Goal: Use online tool/utility: Utilize a website feature to perform a specific function

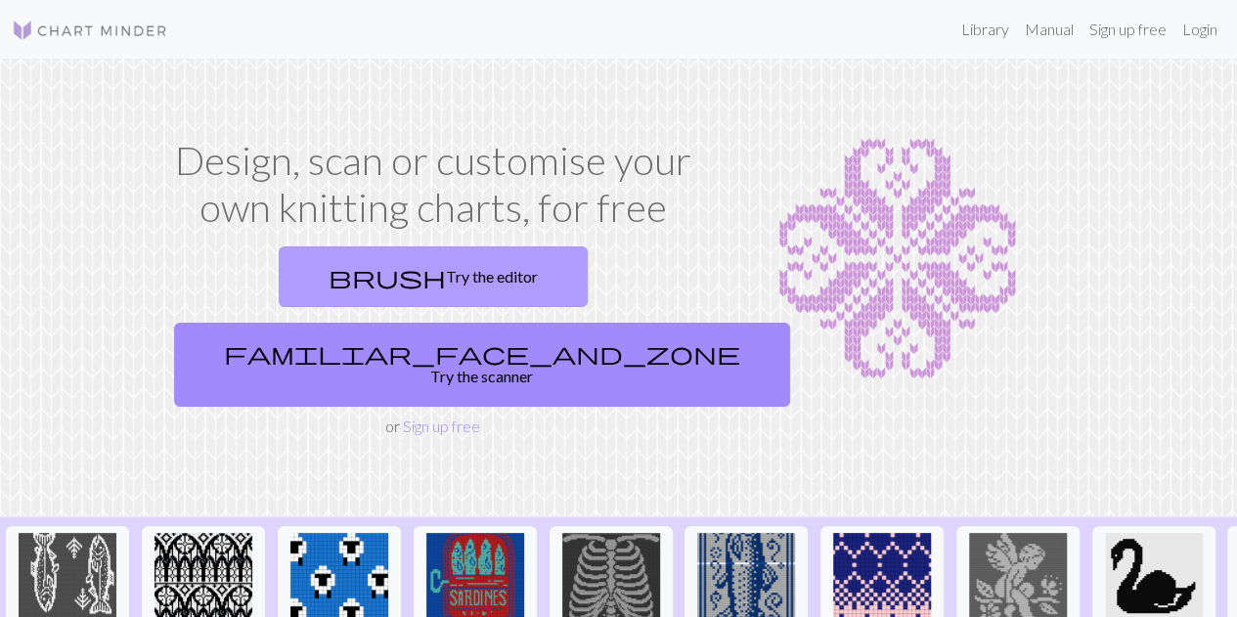
click at [279, 281] on link "brush Try the editor" at bounding box center [433, 276] width 309 height 61
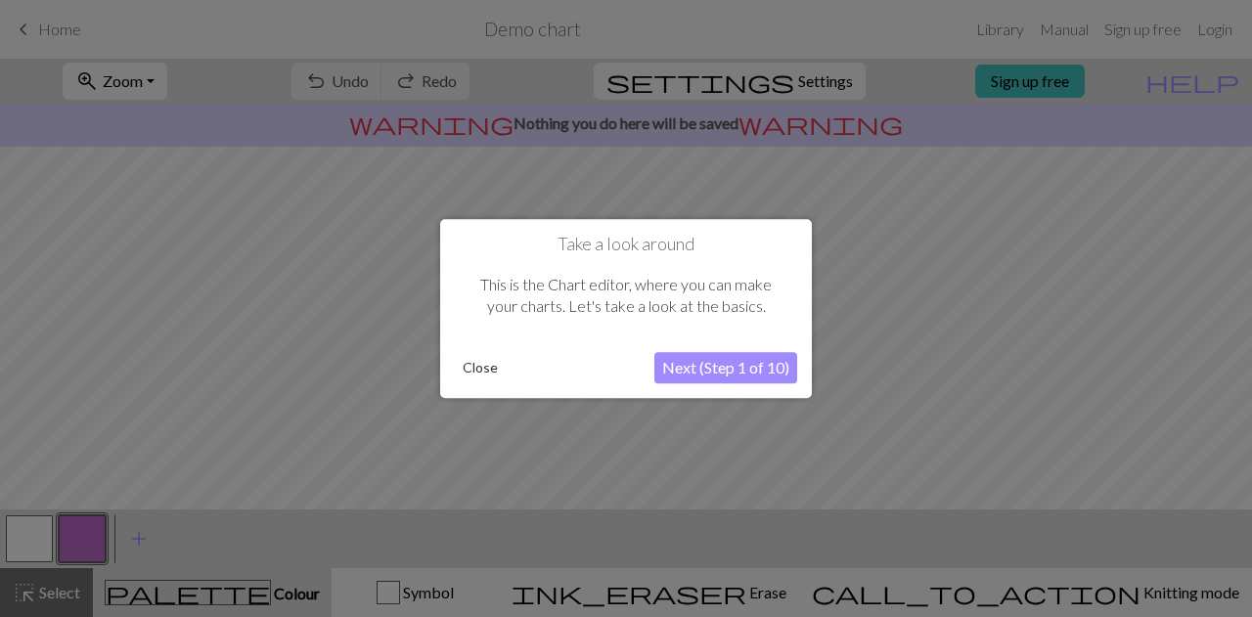
click at [721, 369] on button "Next (Step 1 of 10)" at bounding box center [725, 367] width 143 height 31
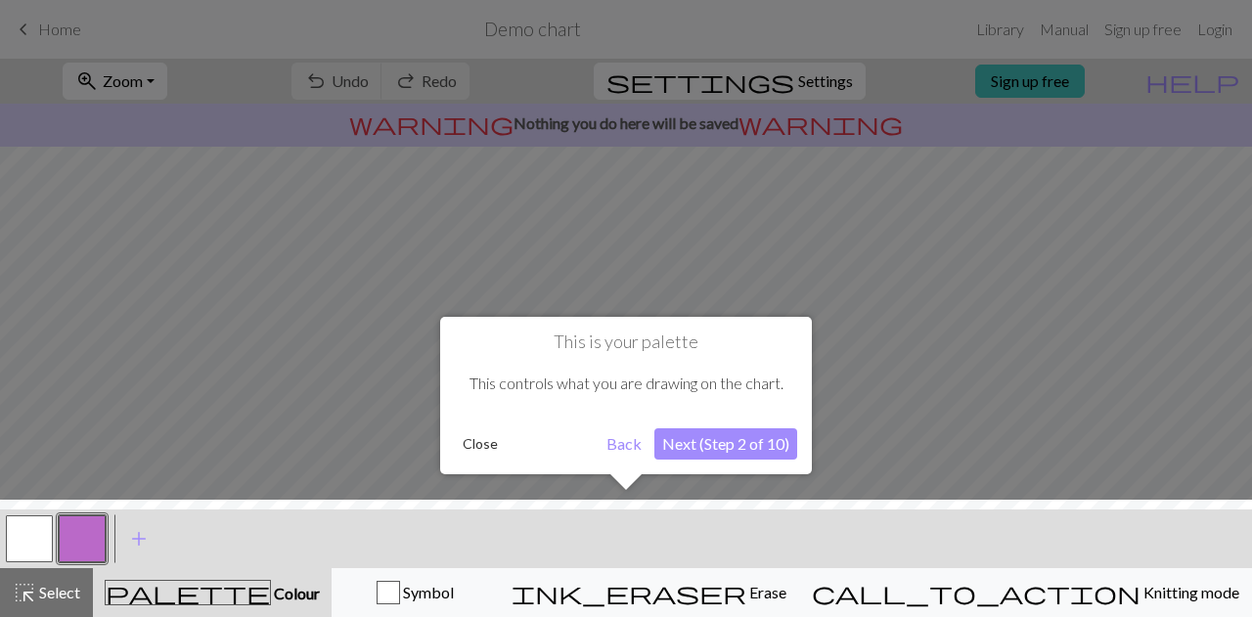
click at [680, 442] on button "Next (Step 2 of 10)" at bounding box center [725, 443] width 143 height 31
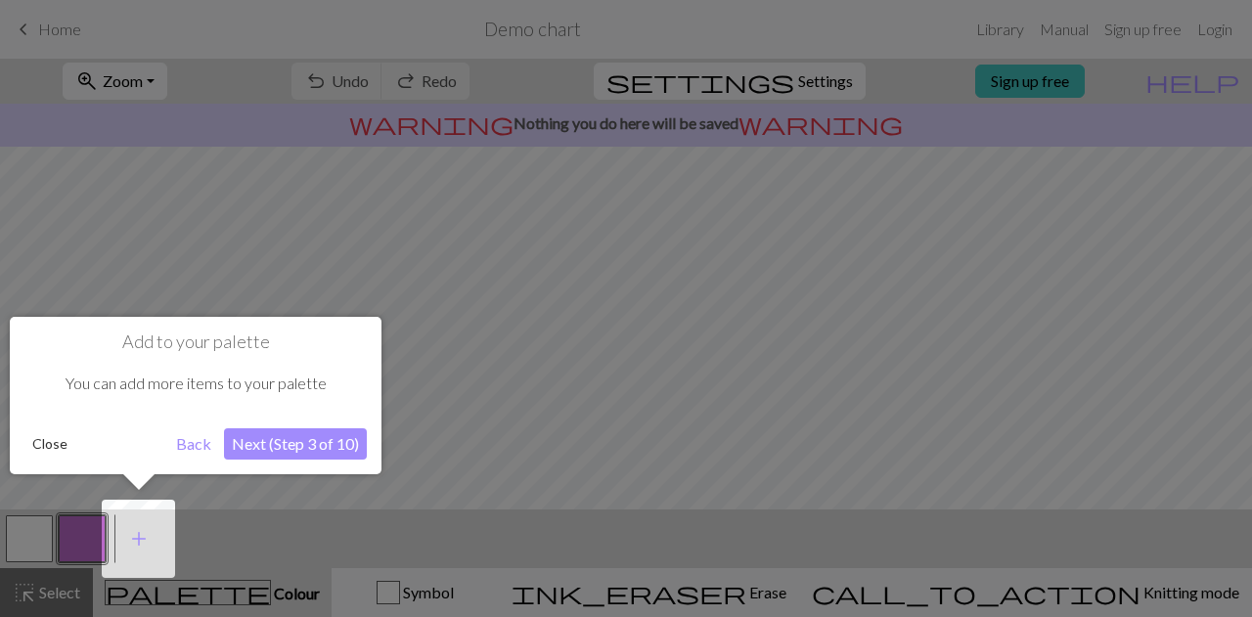
click at [260, 447] on button "Next (Step 3 of 10)" at bounding box center [295, 443] width 143 height 31
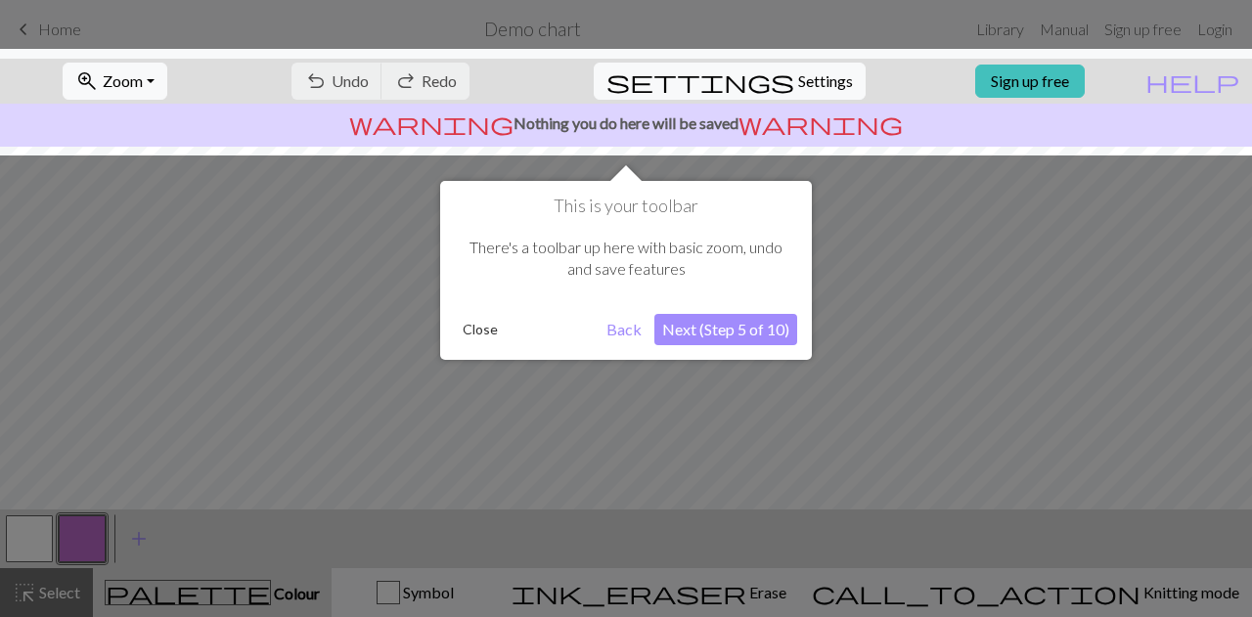
click at [737, 332] on button "Next (Step 5 of 10)" at bounding box center [725, 329] width 143 height 31
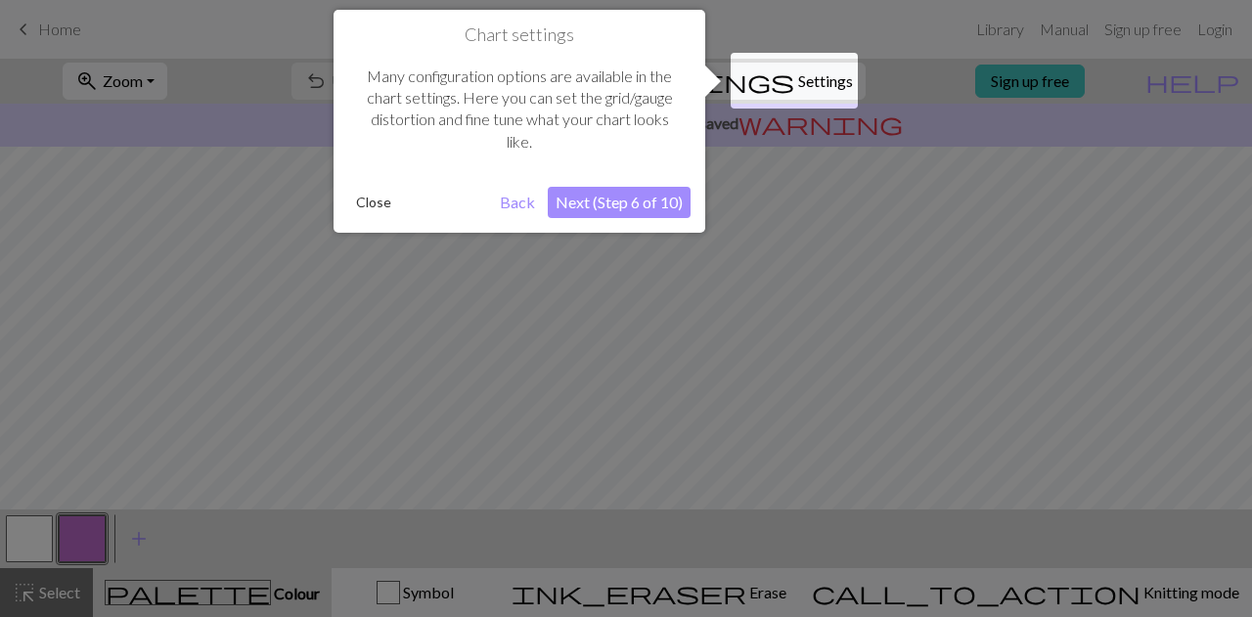
click at [616, 210] on button "Next (Step 6 of 10)" at bounding box center [619, 202] width 143 height 31
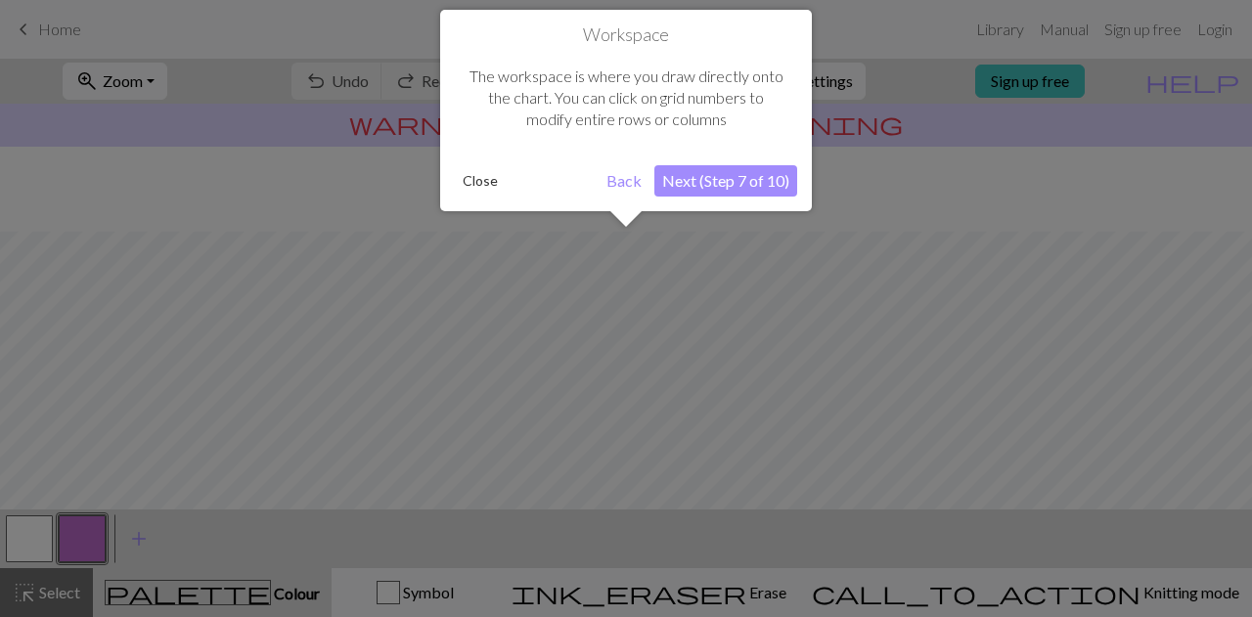
scroll to position [116, 0]
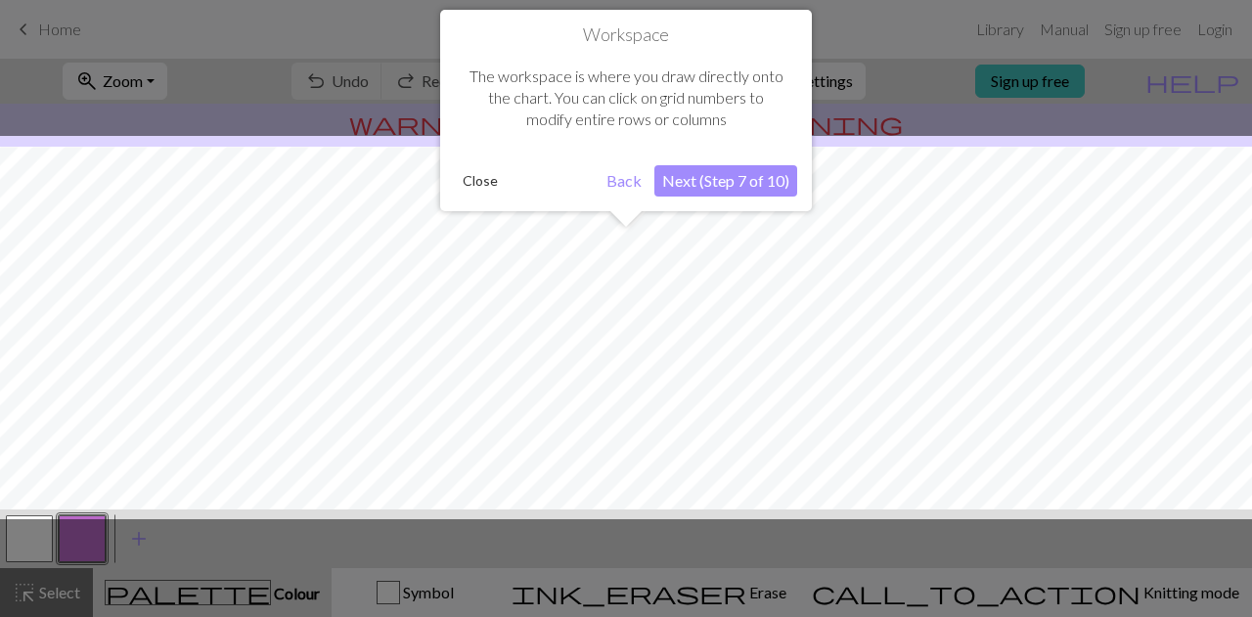
click at [720, 181] on button "Next (Step 7 of 10)" at bounding box center [725, 180] width 143 height 31
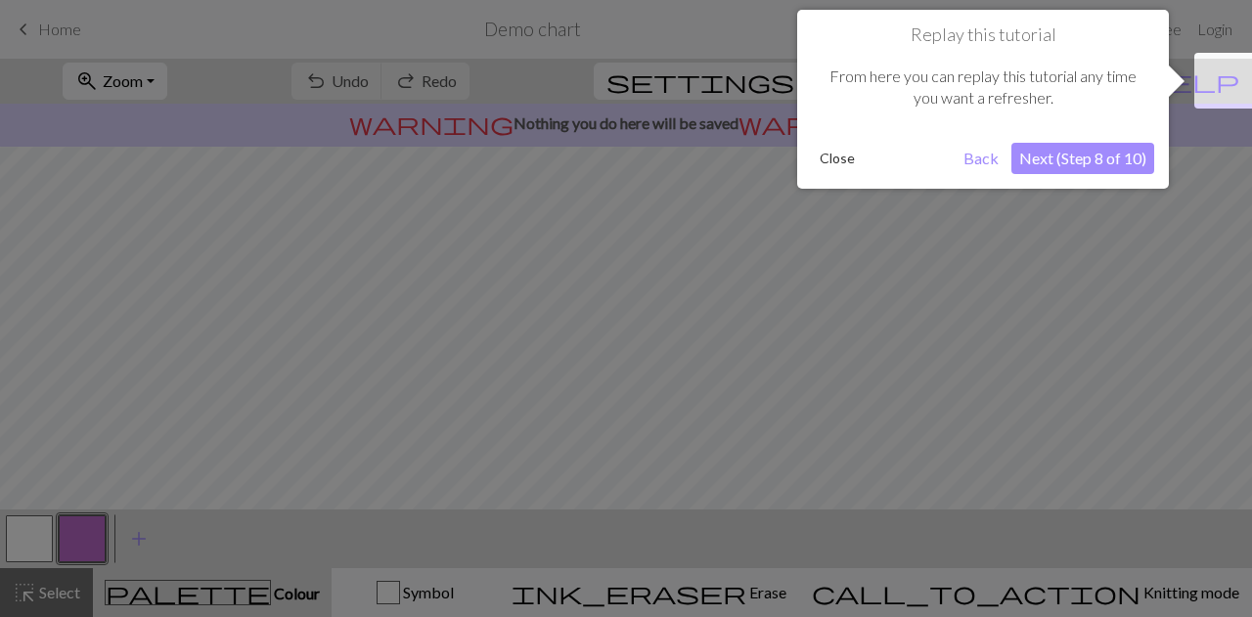
click at [1090, 159] on button "Next (Step 8 of 10)" at bounding box center [1082, 158] width 143 height 31
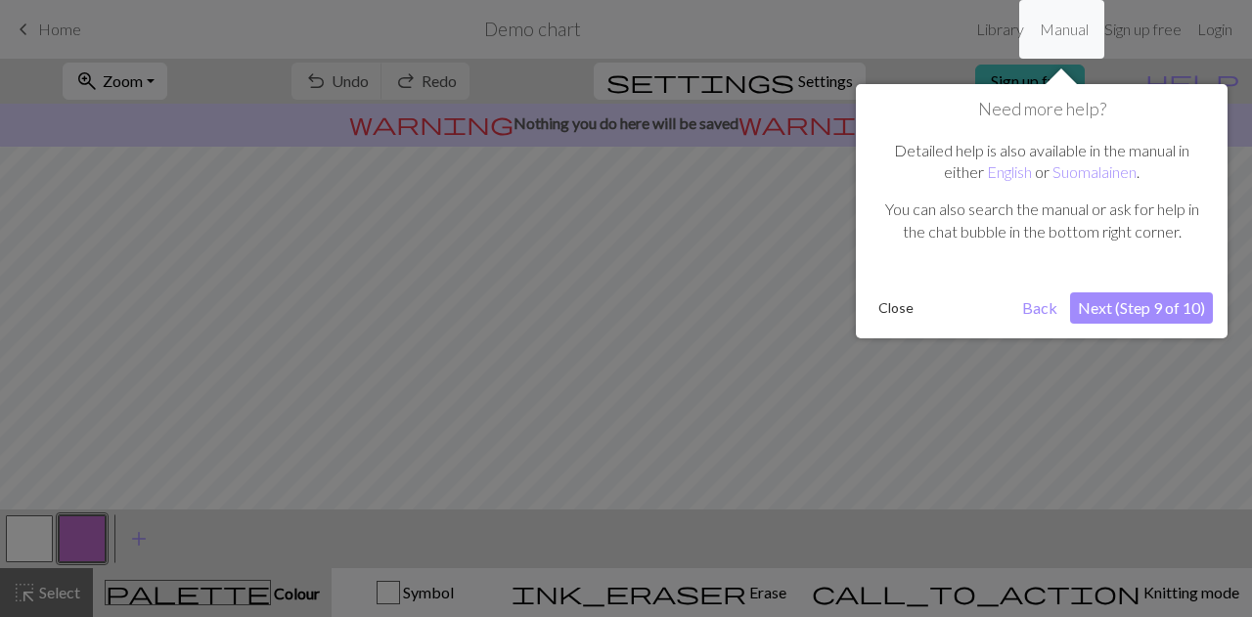
click at [1133, 299] on button "Next (Step 9 of 10)" at bounding box center [1141, 307] width 143 height 31
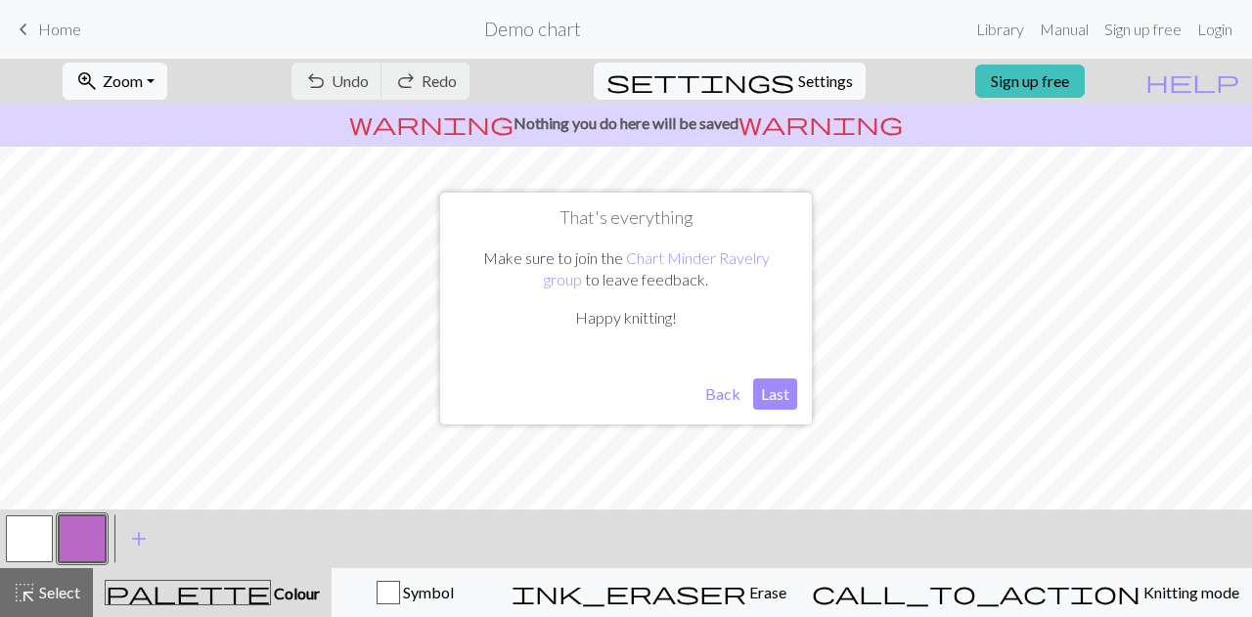
click at [767, 398] on button "Last" at bounding box center [775, 394] width 44 height 31
click at [579, 124] on p "warning Nothing you do here will be saved warning" at bounding box center [626, 122] width 1236 height 23
click at [1228, 78] on span "help" at bounding box center [1192, 80] width 94 height 27
click at [759, 79] on span "settings" at bounding box center [700, 80] width 188 height 27
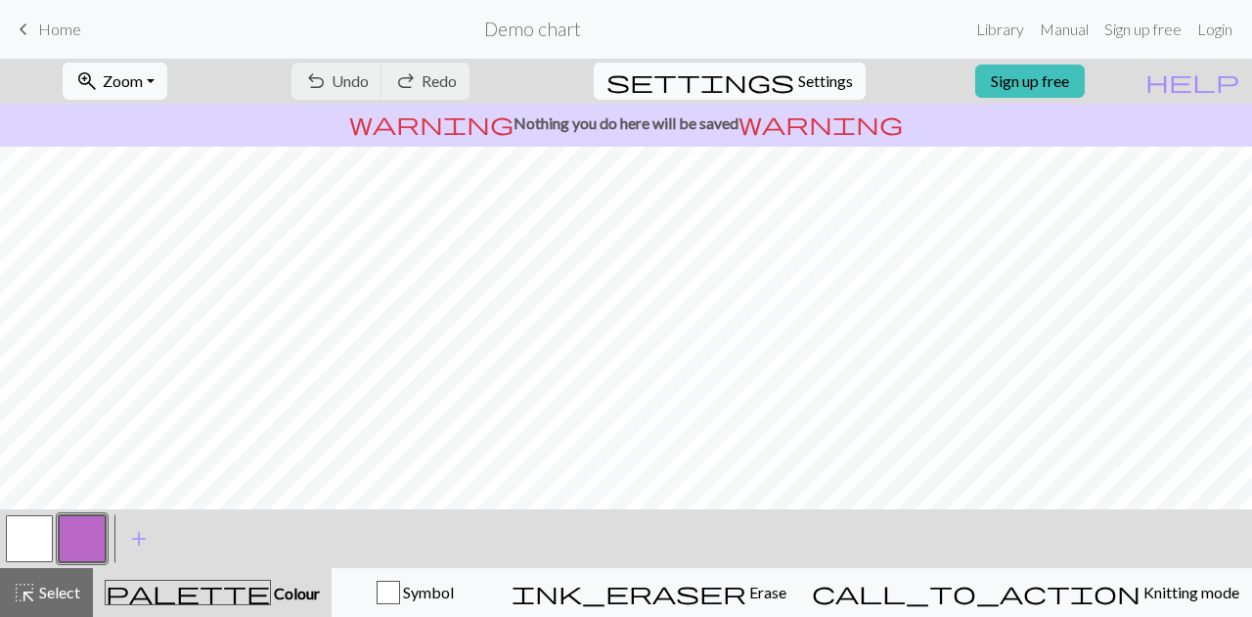
select select "aran"
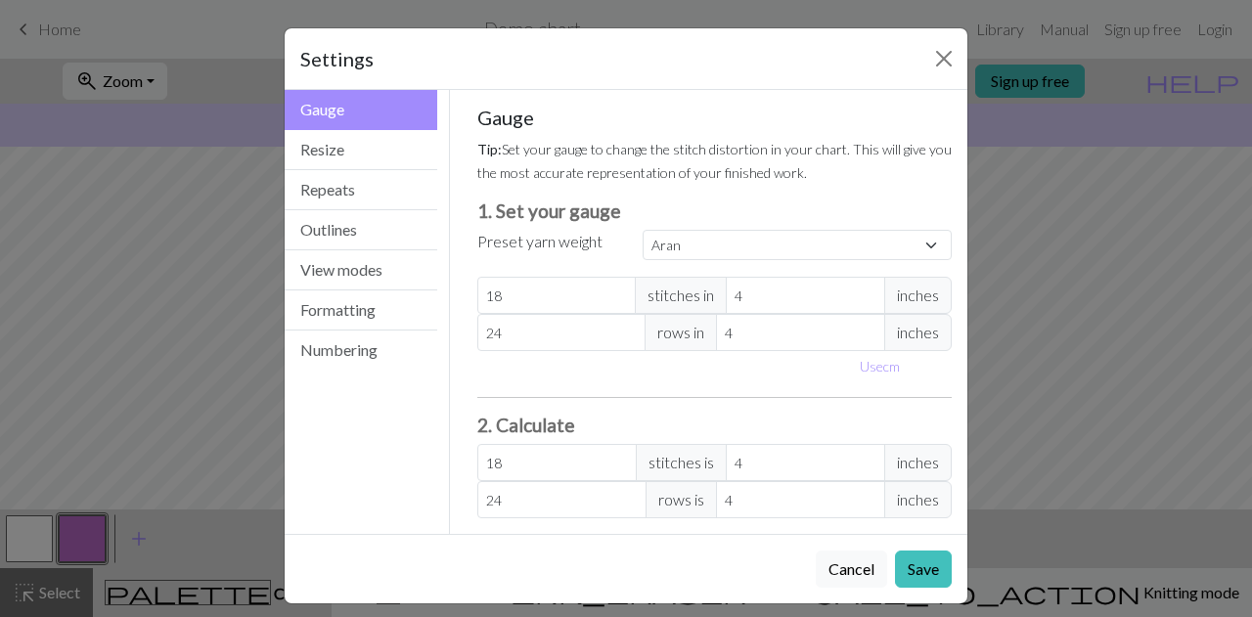
click at [924, 289] on span "inches" at bounding box center [917, 295] width 67 height 37
click at [867, 361] on button "Use cm" at bounding box center [880, 366] width 58 height 30
type input "10.16"
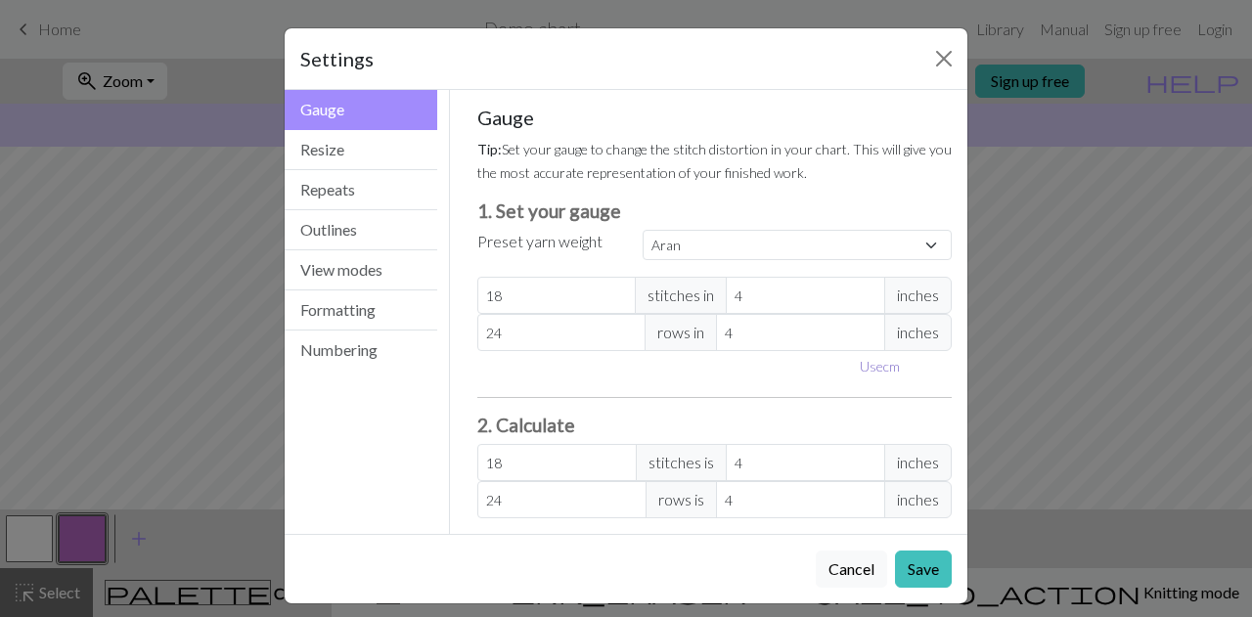
type input "10.16"
select select "custom"
type input "11.16"
type input "16.39"
click at [890, 286] on input "11.16" at bounding box center [821, 295] width 170 height 37
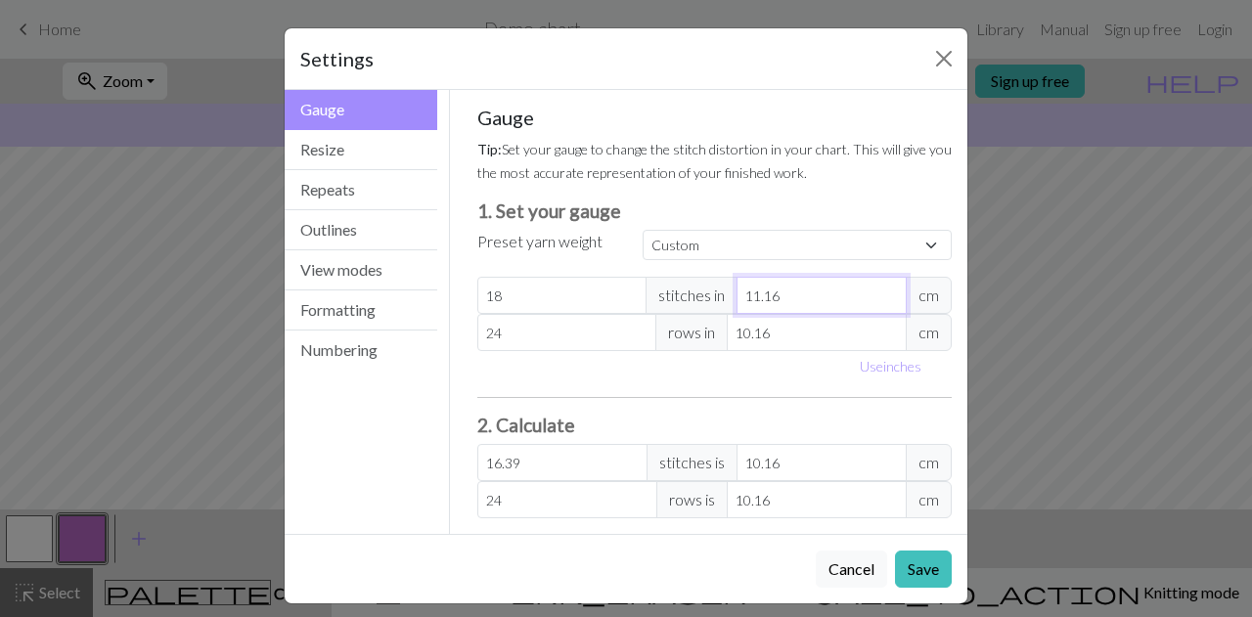
type input "10.16"
type input "18"
click at [884, 298] on input "10.16" at bounding box center [821, 295] width 170 height 37
type input "9.16"
type input "19.97"
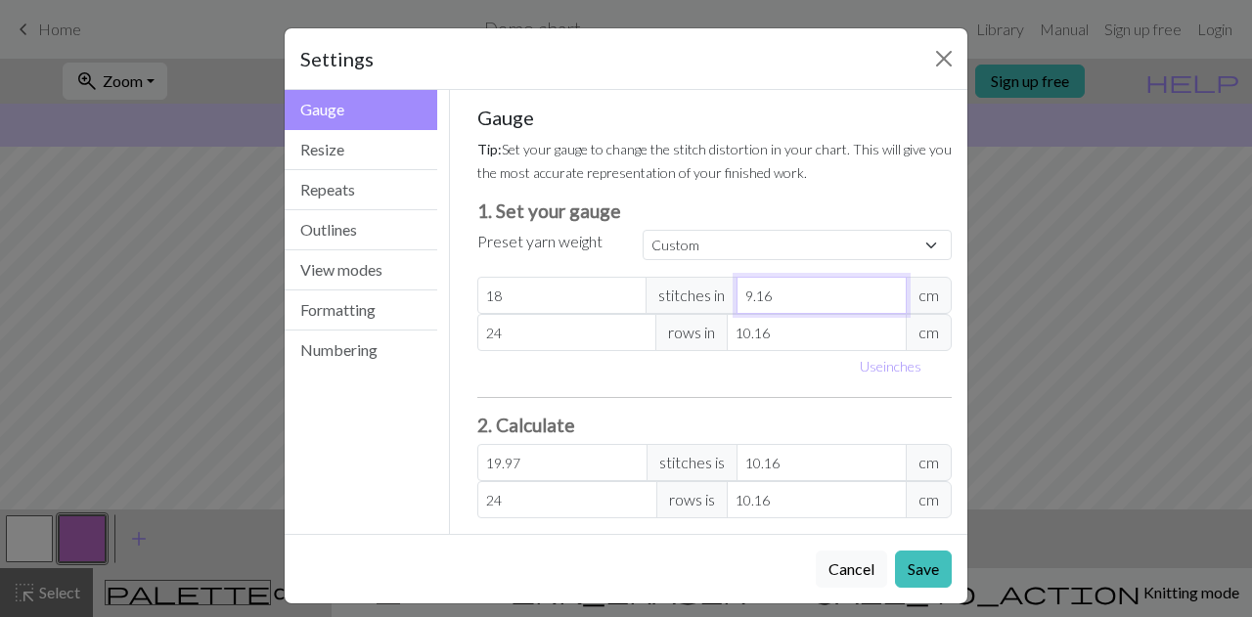
click at [884, 298] on input "9.16" at bounding box center [821, 295] width 170 height 37
type input "10.16"
type input "18"
click at [884, 284] on input "10.16" at bounding box center [821, 295] width 170 height 37
type input "10.1"
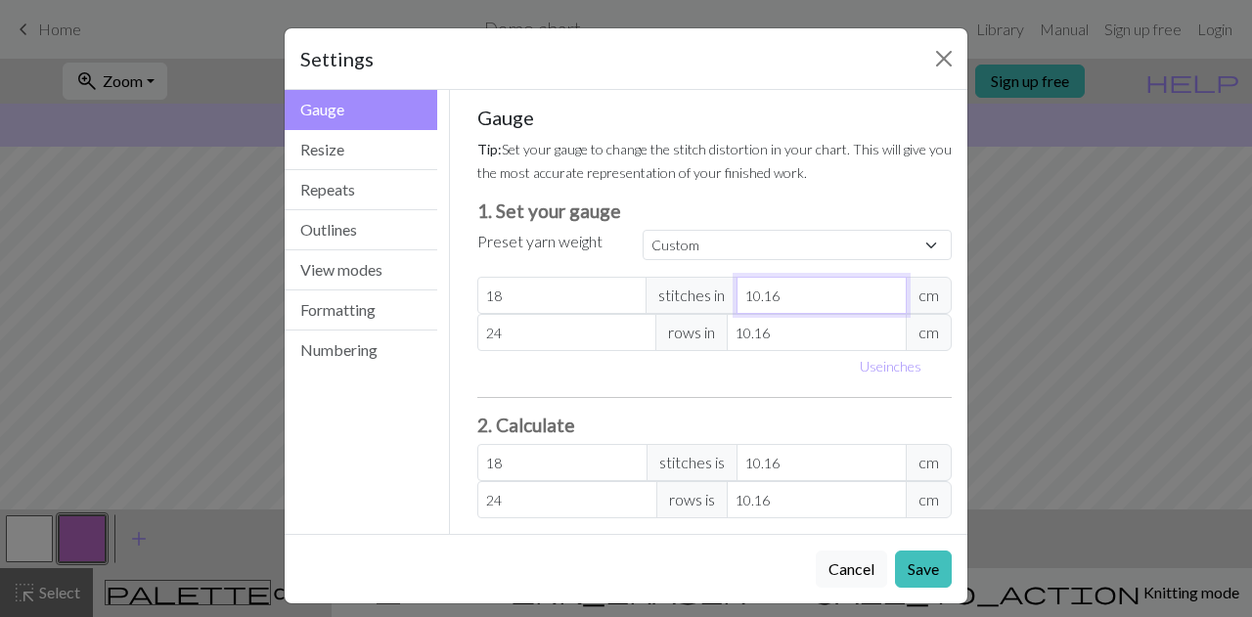
type input "18.11"
type input "10"
type input "18.29"
type input "10"
click at [794, 335] on input "10.16" at bounding box center [817, 332] width 180 height 37
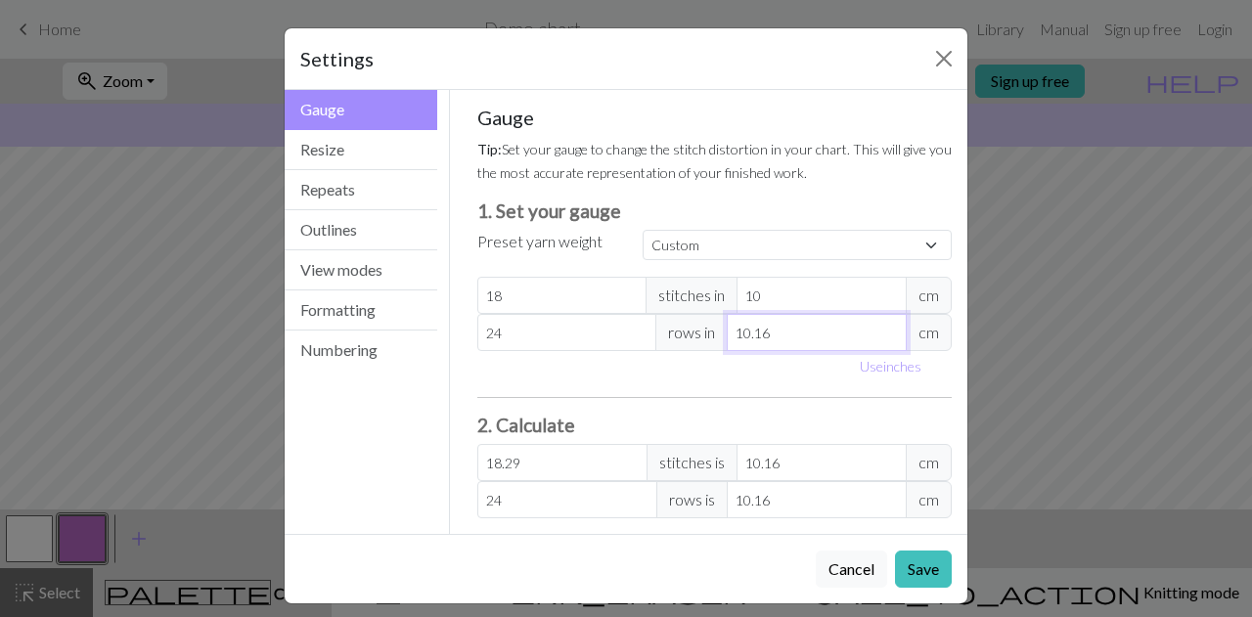
type input "10.1"
type input "24.14"
type input "10"
type input "24.38"
type input "10"
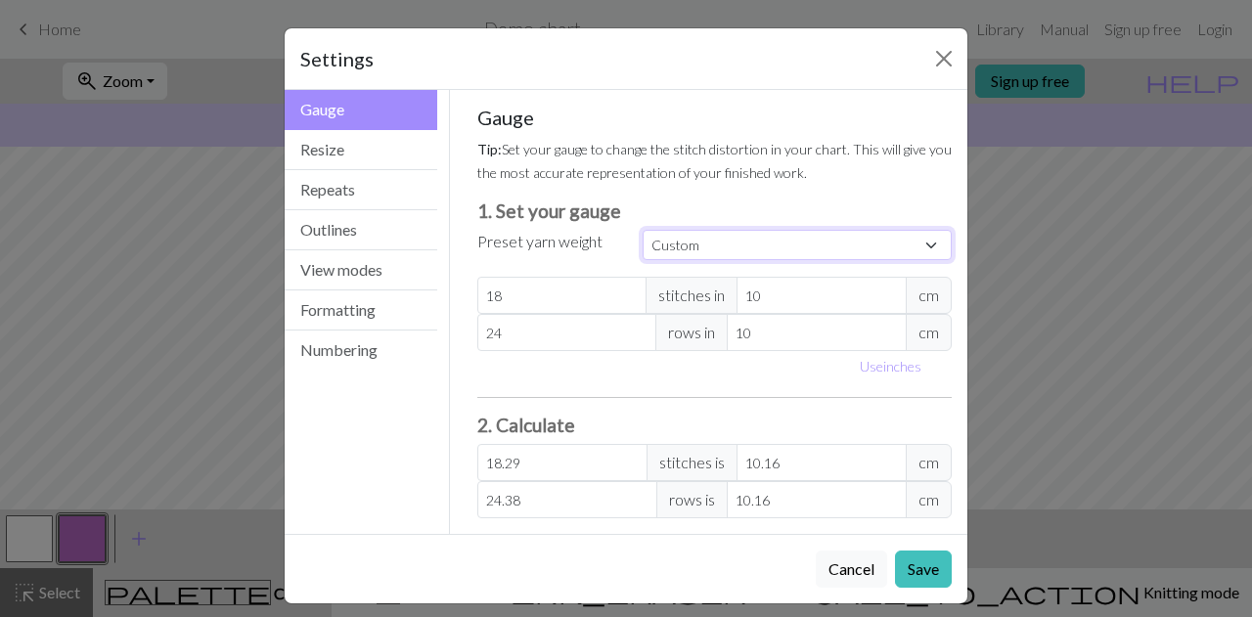
click at [915, 245] on select "Custom Square Lace Light Fingering Fingering Sport Double knit Worsted Aran Bul…" at bounding box center [797, 245] width 309 height 30
select select "lightfingering"
click at [643, 230] on select "Custom Square Lace Light Fingering Fingering Sport Double knit Worsted Aran Bul…" at bounding box center [797, 245] width 309 height 30
type input "32"
type input "10.16"
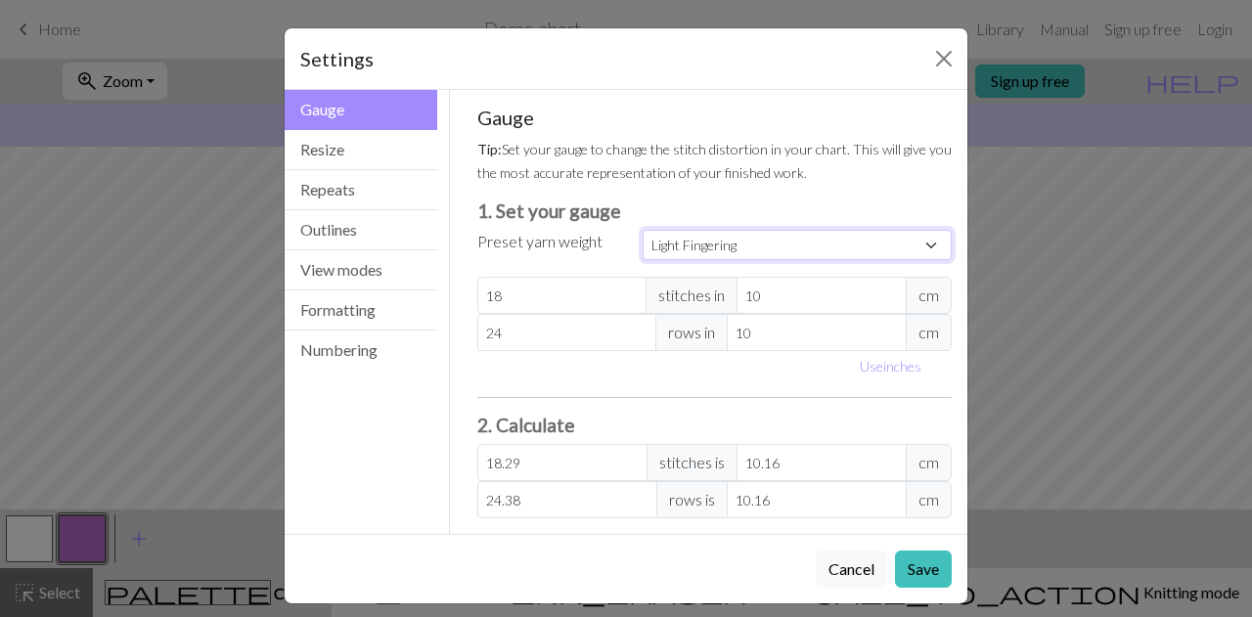
type input "38"
type input "10.16"
type input "32"
type input "38"
click at [937, 236] on select "Custom Square Lace Light Fingering Fingering Sport Double knit Worsted Aran Bul…" at bounding box center [797, 245] width 309 height 30
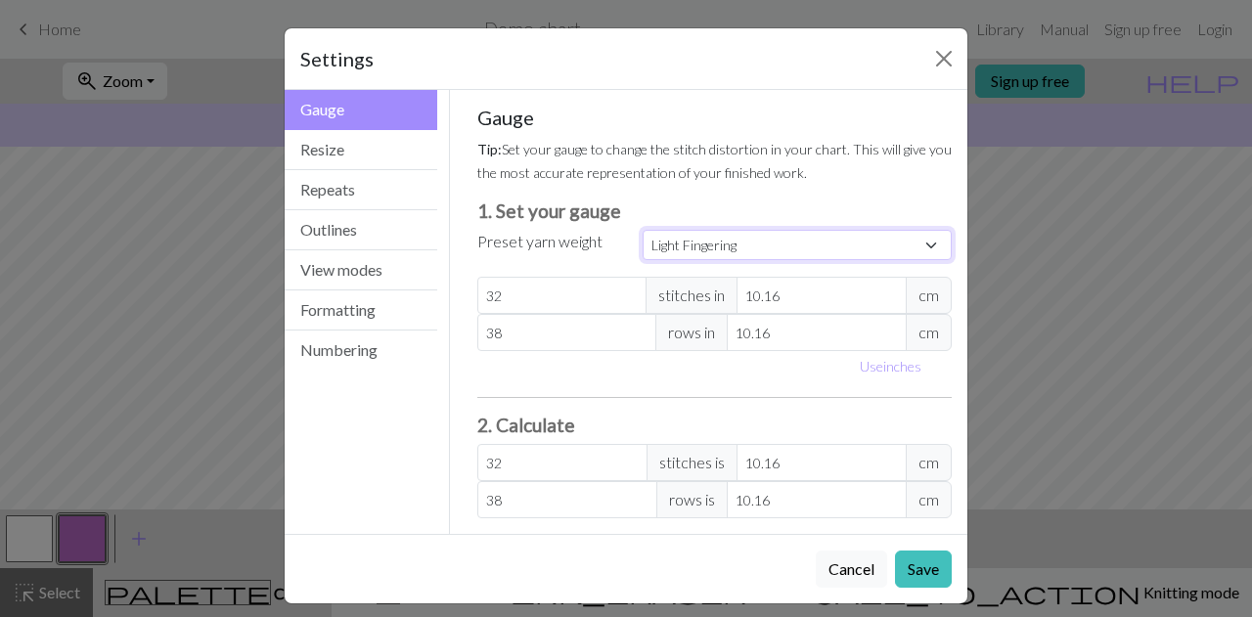
select select "fingering"
click at [643, 230] on select "Custom Square Lace Light Fingering Fingering Sport Double knit Worsted Aran Bul…" at bounding box center [797, 245] width 309 height 30
type input "28"
type input "36"
type input "28"
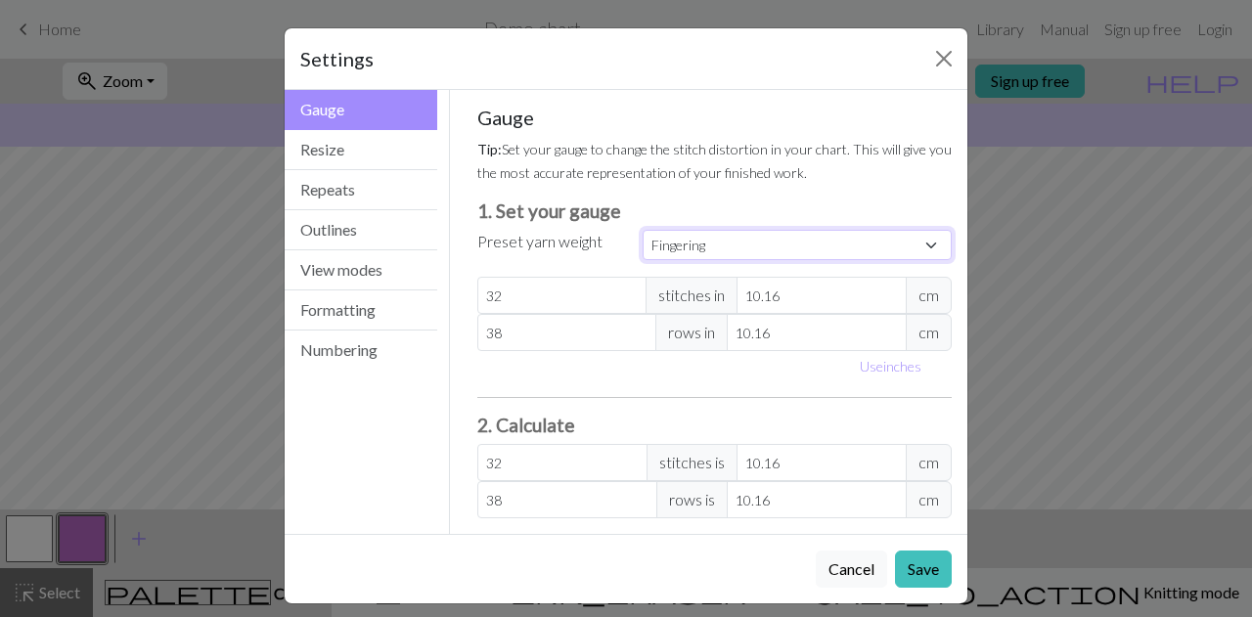
type input "36"
click at [915, 243] on select "Custom Square Lace Light Fingering Fingering Sport Double knit Worsted Aran Bul…" at bounding box center [797, 245] width 309 height 30
select select "sport"
click at [643, 230] on select "Custom Square Lace Light Fingering Fingering Sport Double knit Worsted Aran Bul…" at bounding box center [797, 245] width 309 height 30
type input "24"
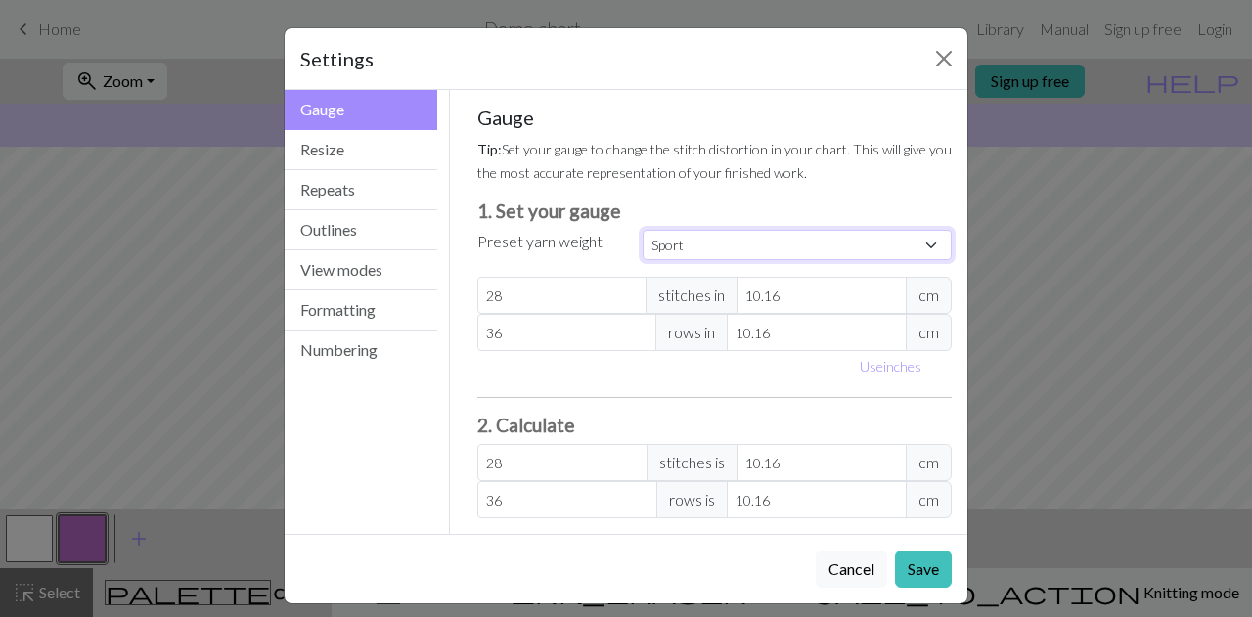
type input "34"
type input "24"
type input "34"
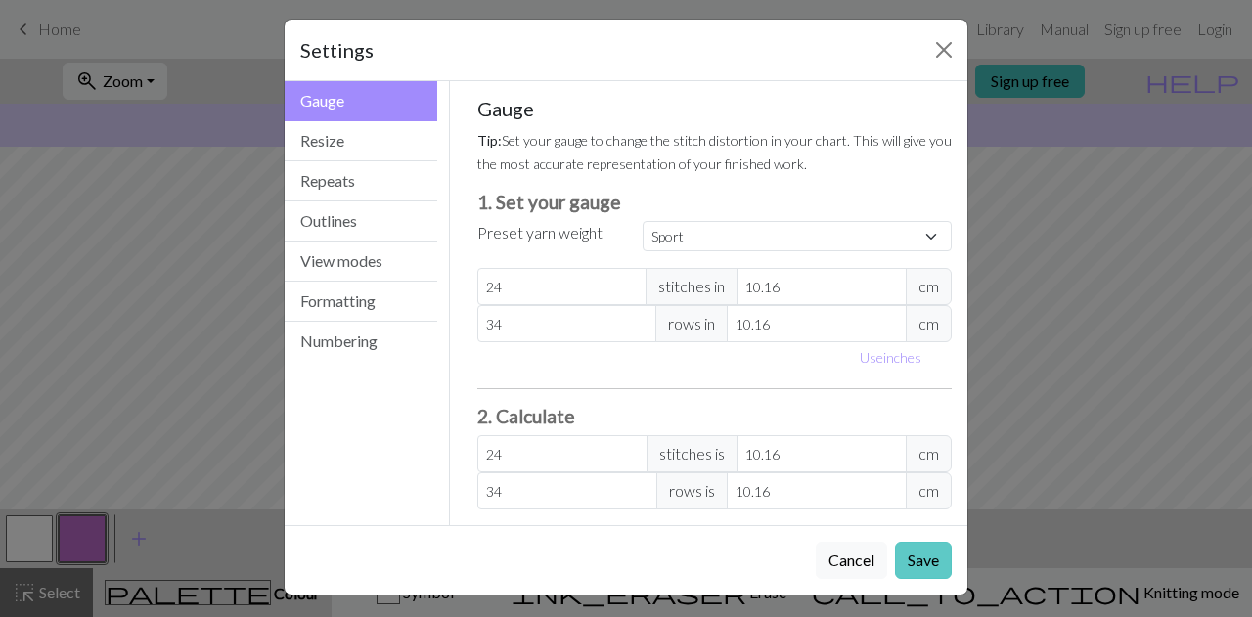
click at [918, 551] on button "Save" at bounding box center [923, 560] width 57 height 37
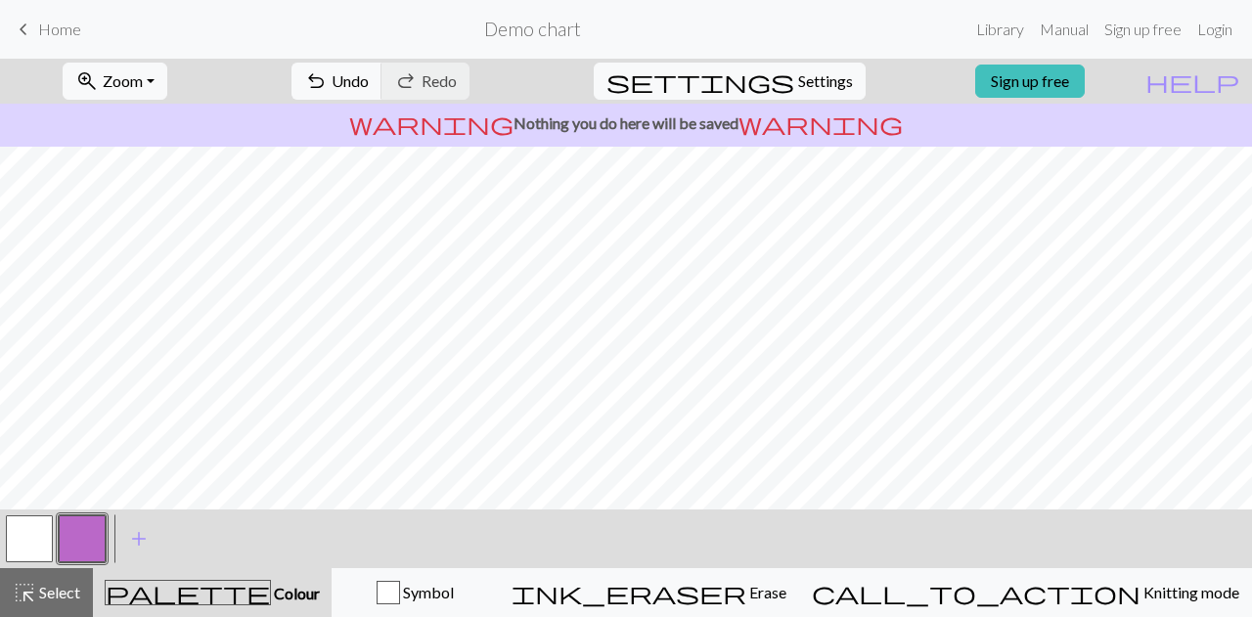
click at [608, 142] on div "warning Nothing you do here will be saved warning" at bounding box center [626, 125] width 1252 height 43
click at [763, 86] on span "settings" at bounding box center [700, 80] width 188 height 27
select select "sport"
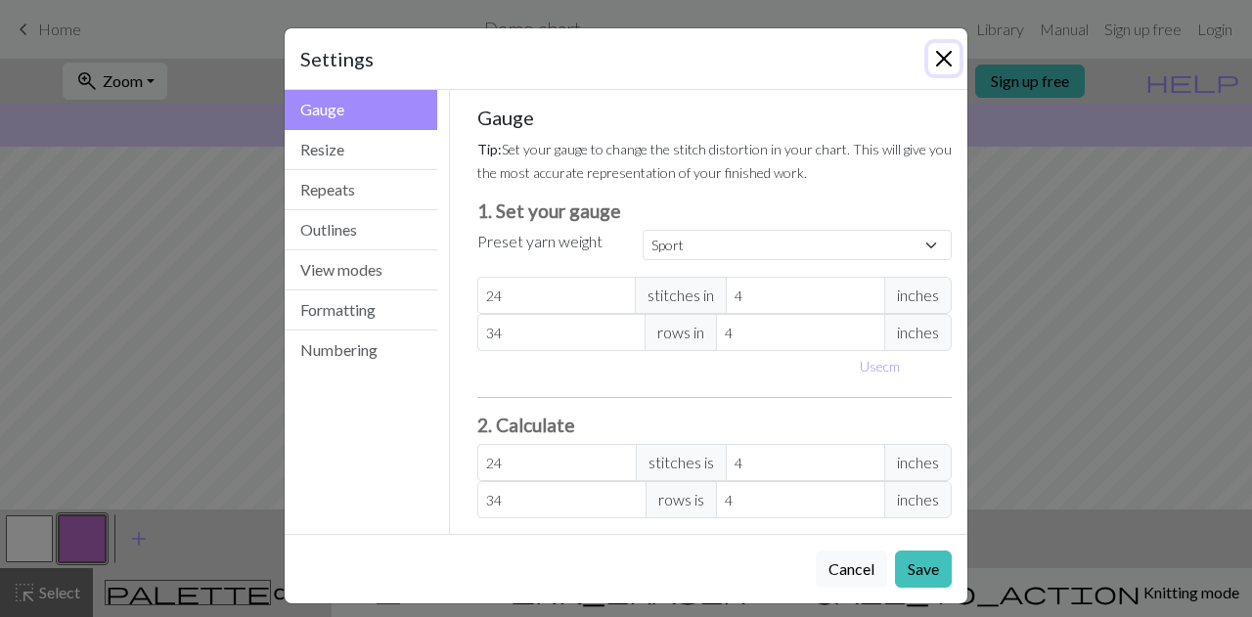
click at [942, 53] on button "Close" at bounding box center [943, 58] width 31 height 31
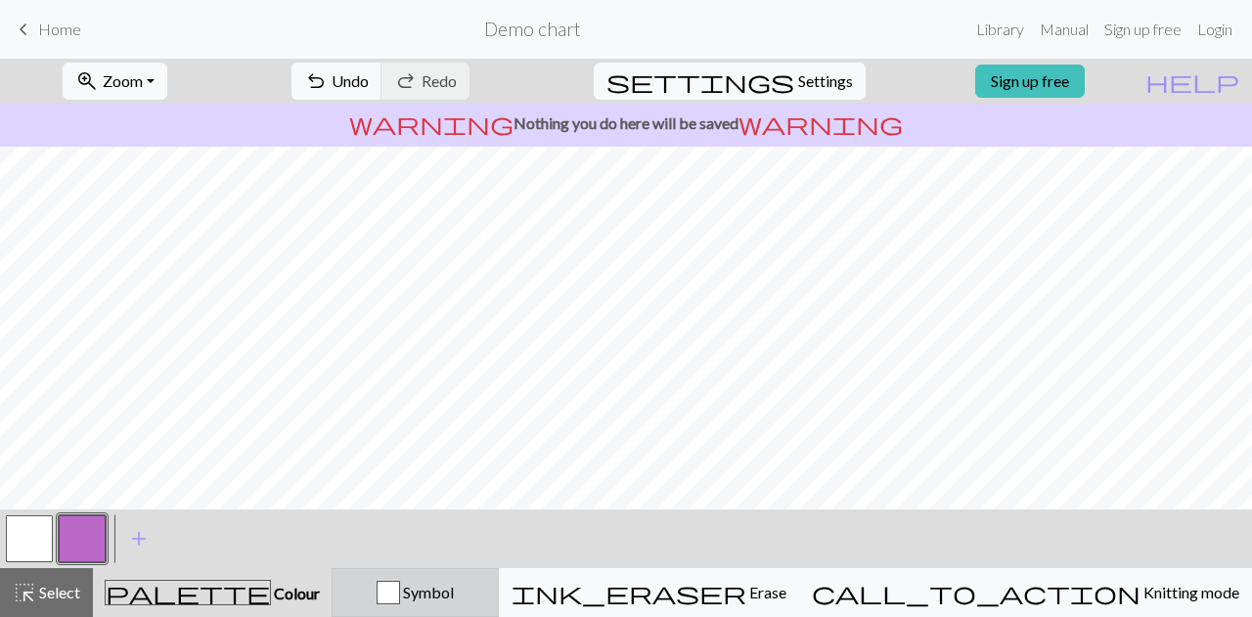
click at [400, 586] on div "button" at bounding box center [388, 592] width 23 height 23
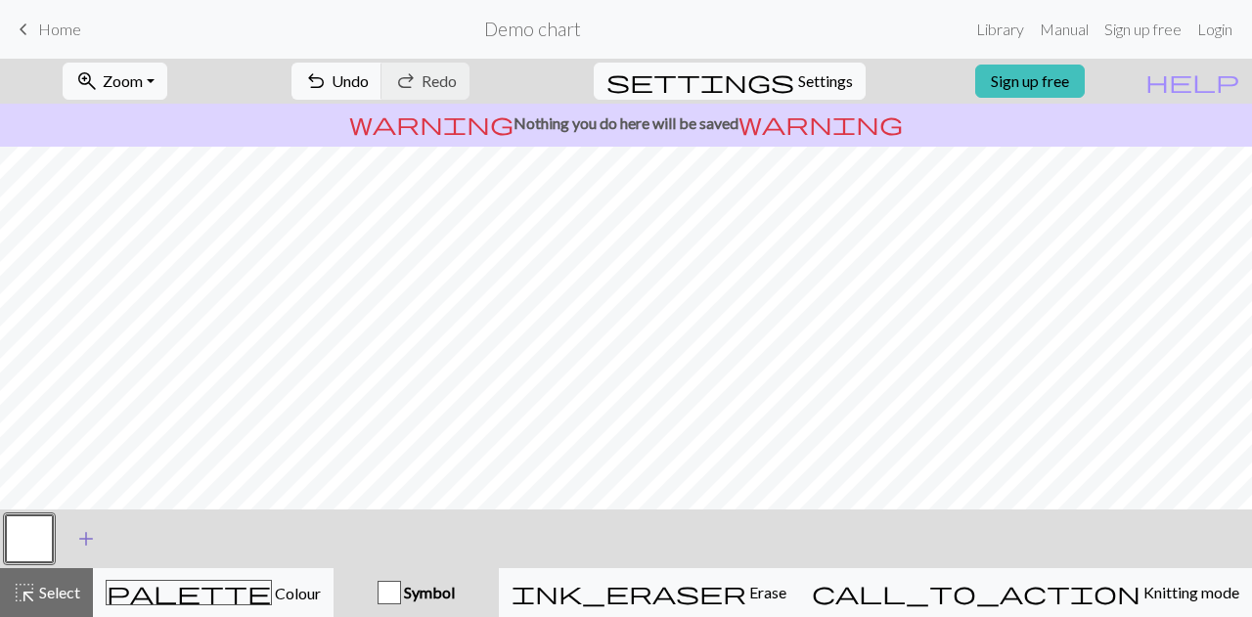
click at [96, 535] on span "add" at bounding box center [85, 538] width 23 height 27
click at [96, 535] on button "button" at bounding box center [82, 538] width 47 height 47
click at [369, 75] on span "Undo" at bounding box center [350, 80] width 37 height 19
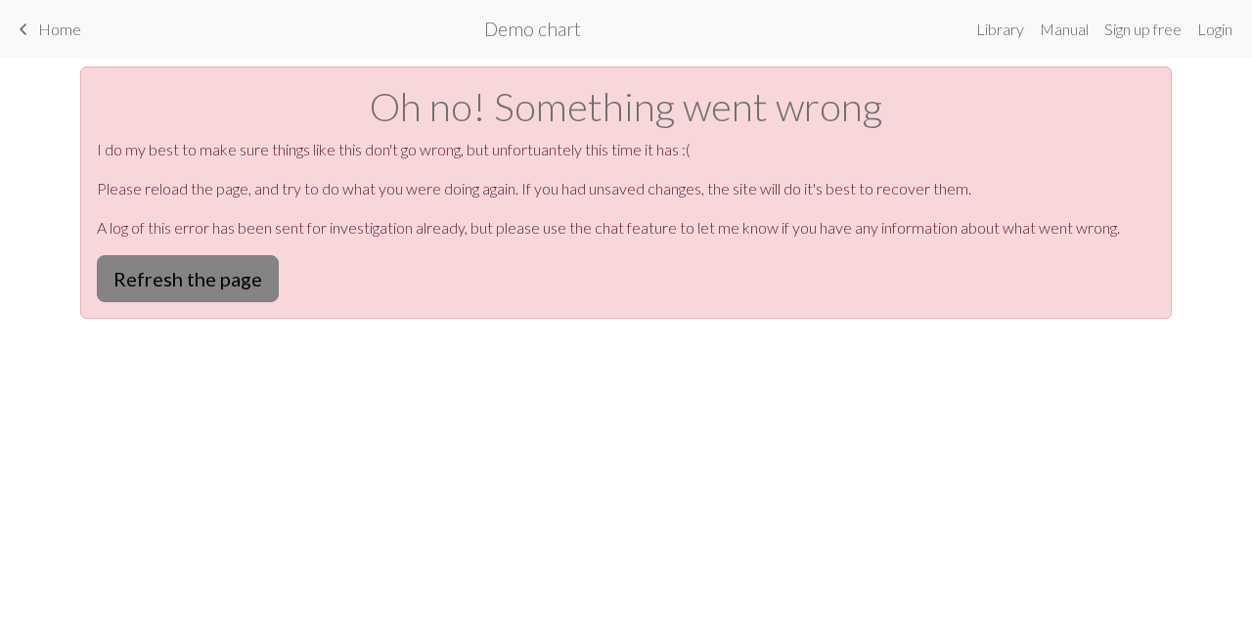
click at [201, 263] on button "Refresh the page" at bounding box center [188, 278] width 182 height 47
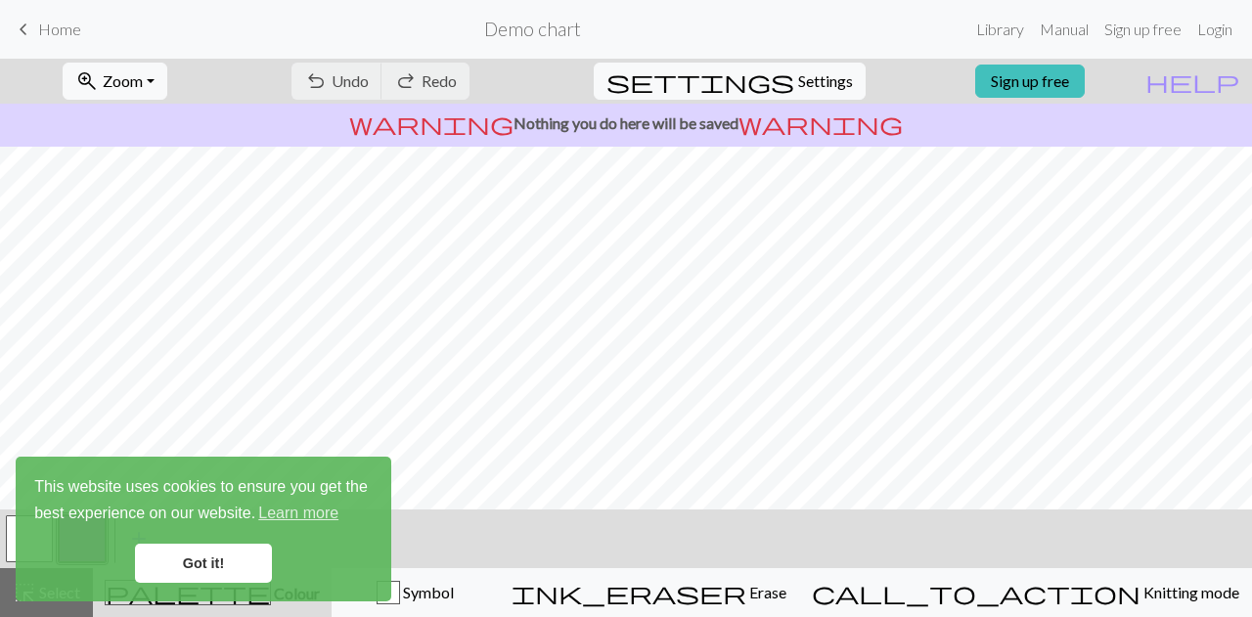
click at [166, 569] on link "Got it!" at bounding box center [203, 563] width 137 height 39
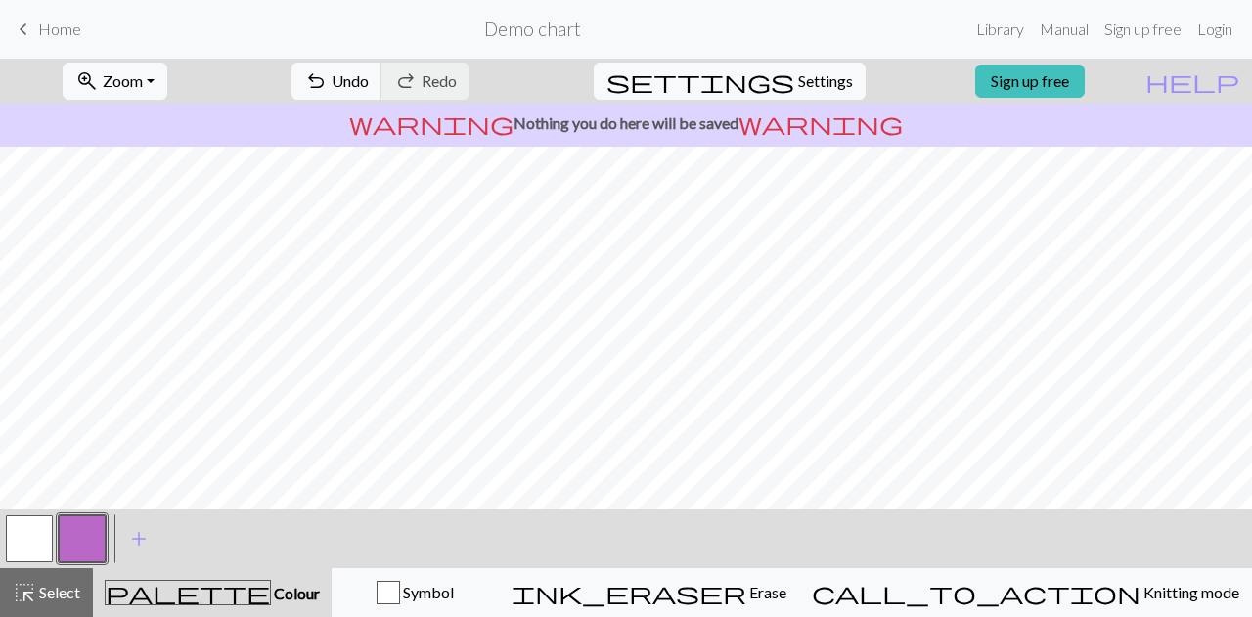
click at [19, 538] on button "button" at bounding box center [29, 538] width 47 height 47
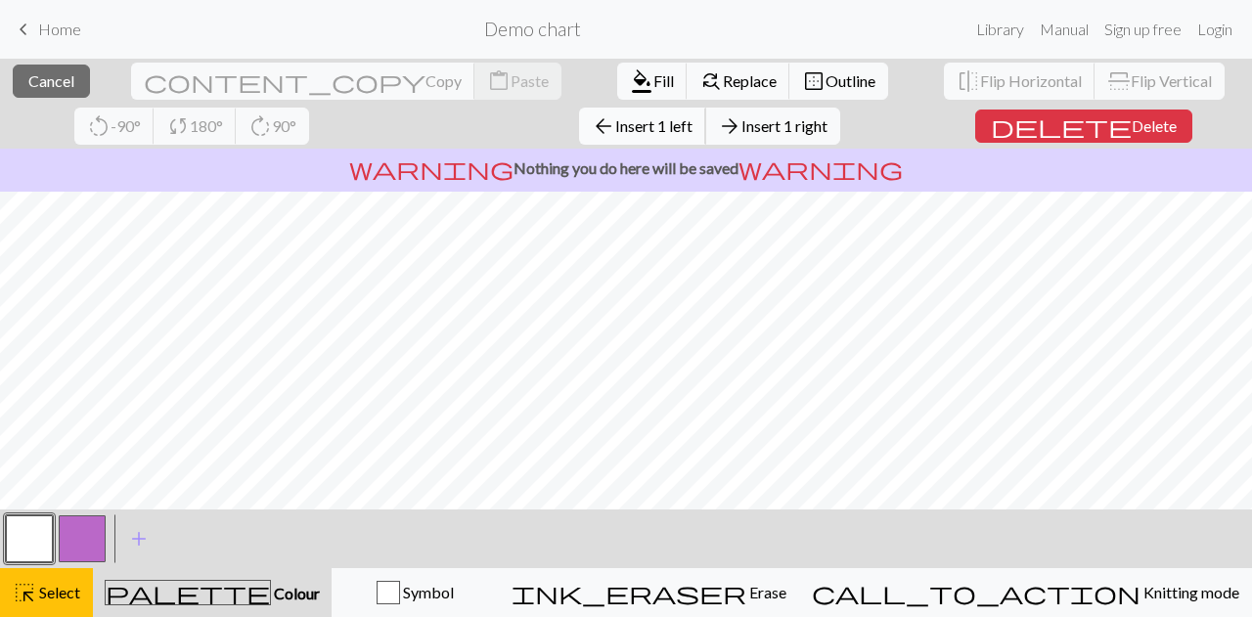
click at [592, 122] on span "arrow_back" at bounding box center [603, 125] width 23 height 27
